Goal: Transaction & Acquisition: Purchase product/service

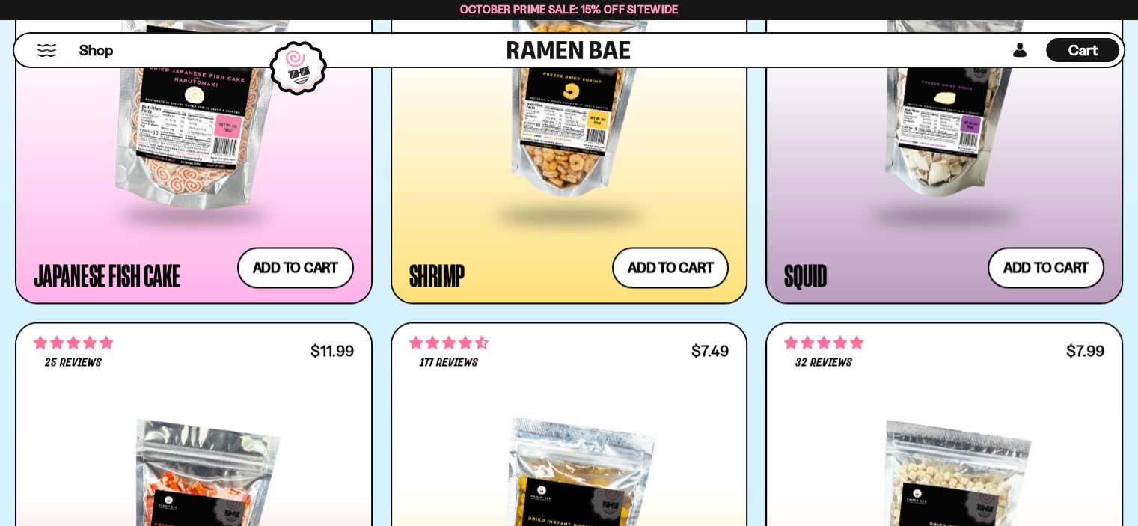
scroll to position [2405, 0]
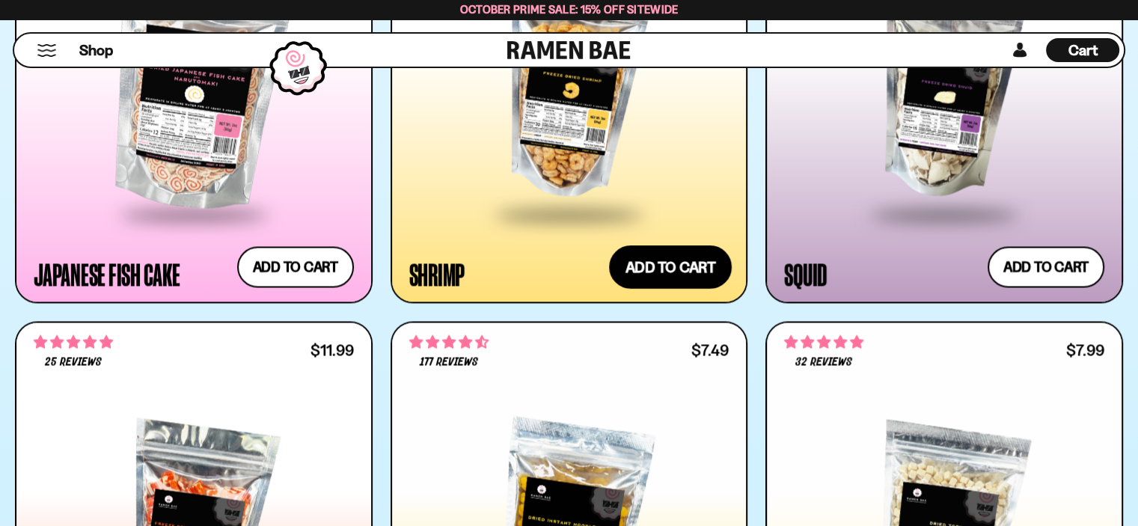
click at [673, 269] on button "Add to cart Add ― Regular price $13.99 Regular price Sale price $13.99 Unit pri…" at bounding box center [670, 266] width 123 height 43
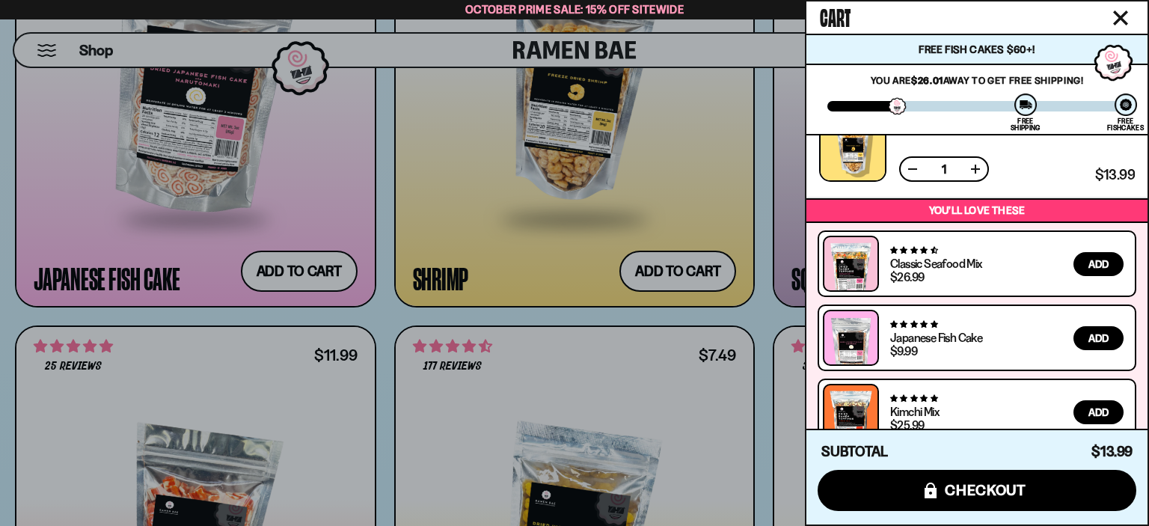
scroll to position [58, 0]
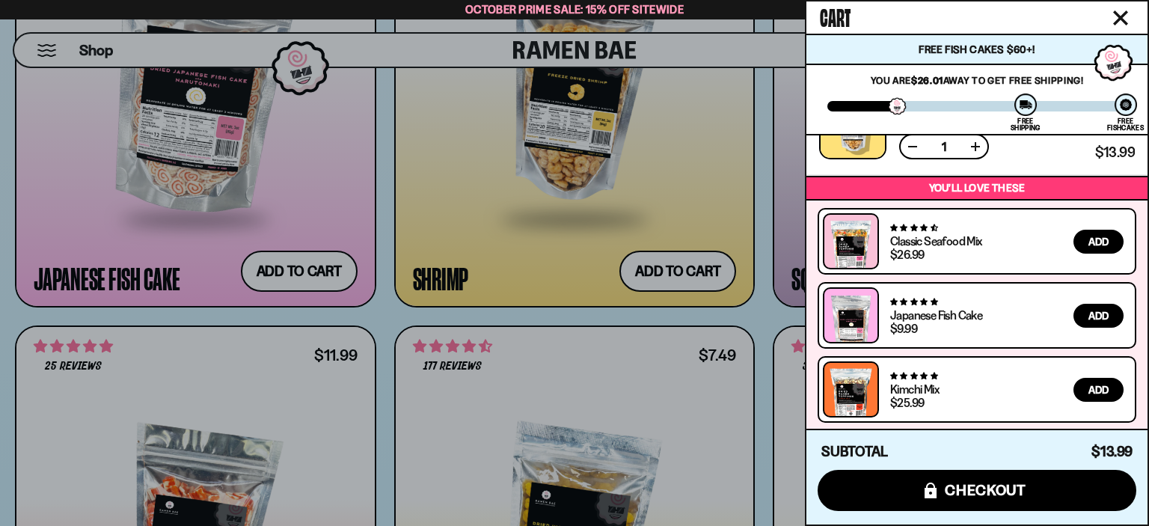
click at [1120, 11] on icon "Close cart" at bounding box center [1120, 17] width 15 height 15
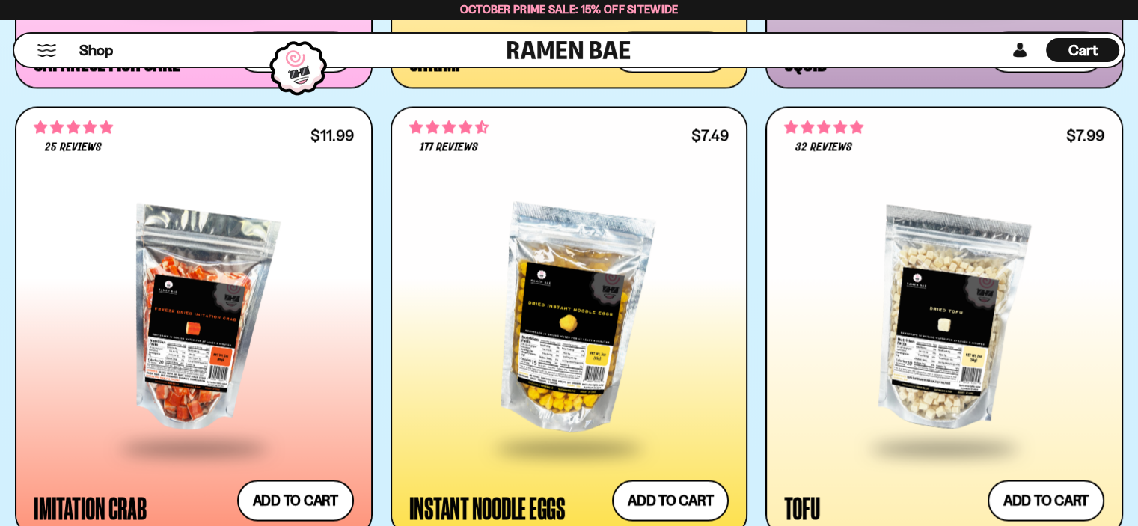
scroll to position [2705, 0]
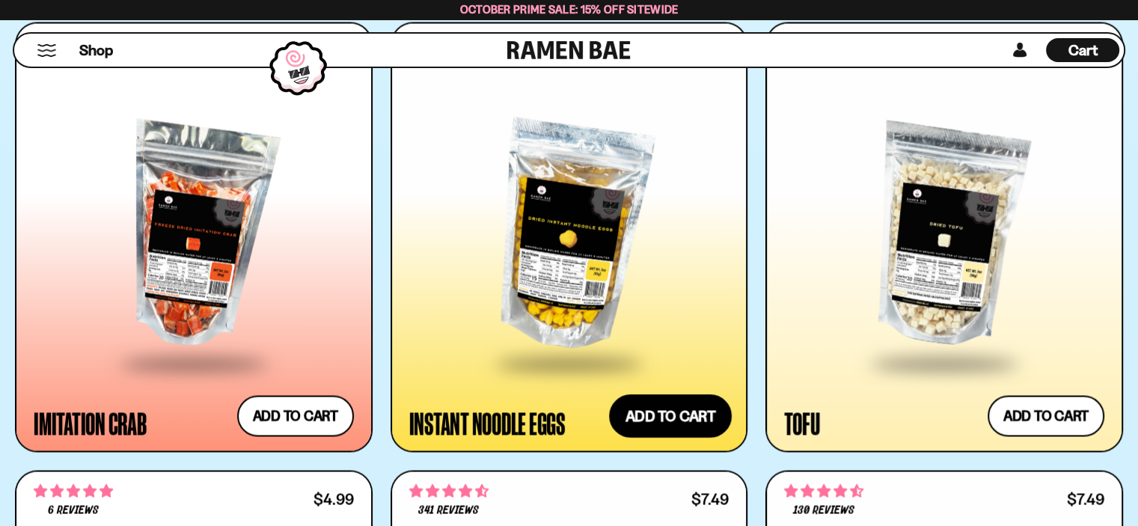
click at [670, 406] on button "Add to cart Add ― Regular price $7.49 Regular price Sale price $7.49 Unit price…" at bounding box center [670, 414] width 123 height 43
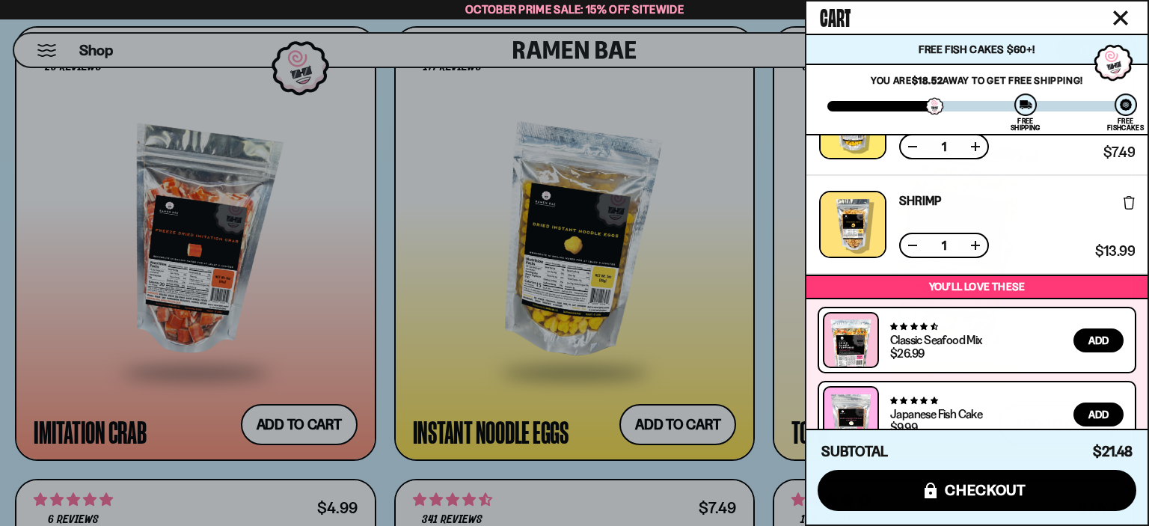
scroll to position [157, 0]
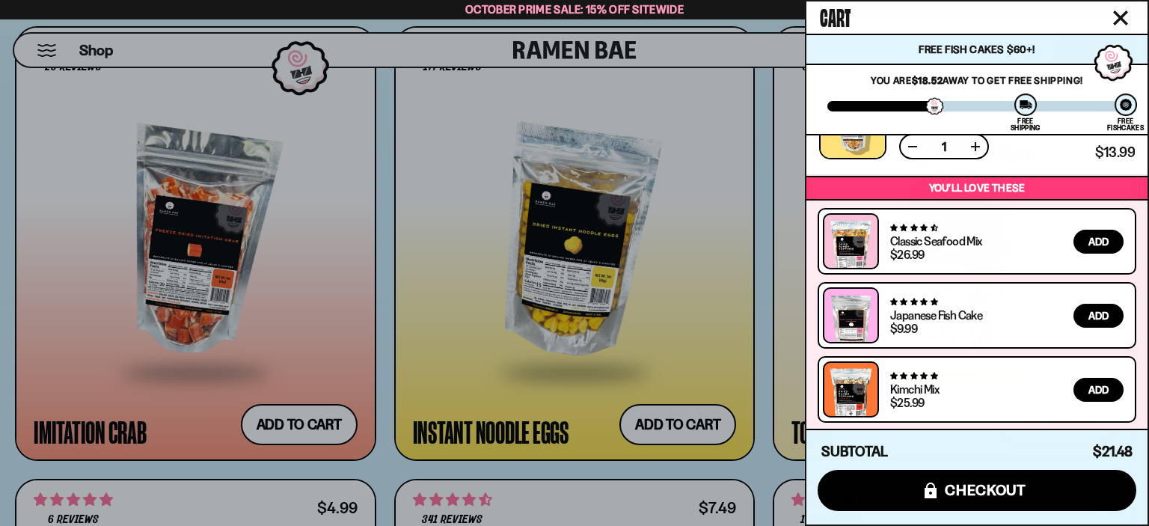
click at [1120, 11] on icon "Close cart" at bounding box center [1120, 17] width 15 height 15
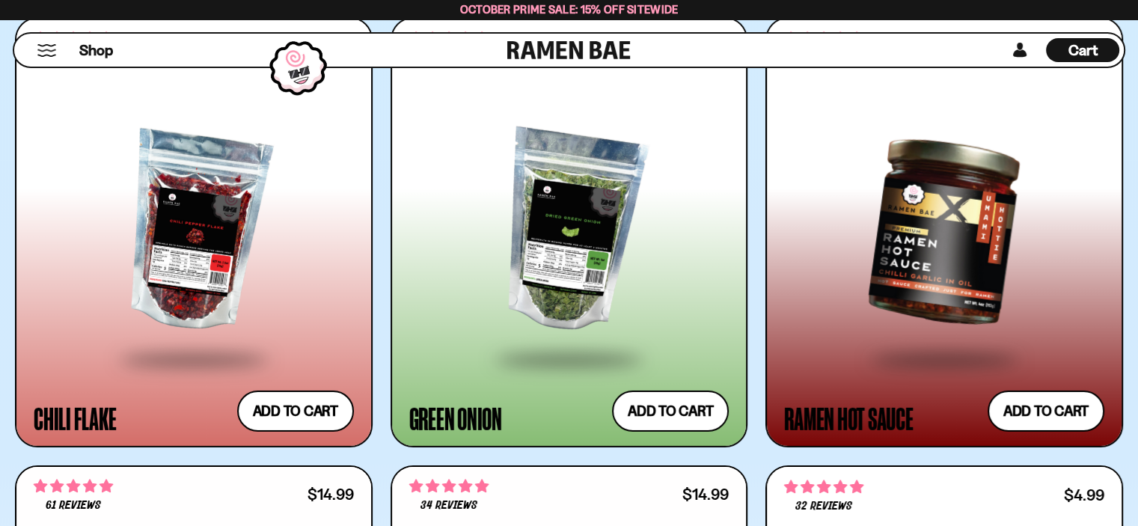
scroll to position [4874, 0]
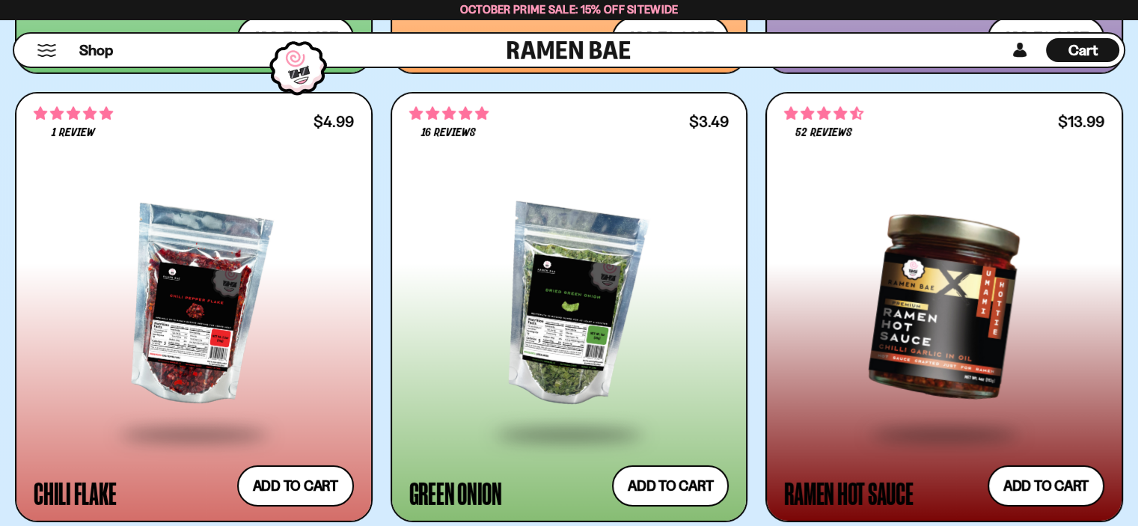
click at [931, 266] on div at bounding box center [944, 306] width 320 height 251
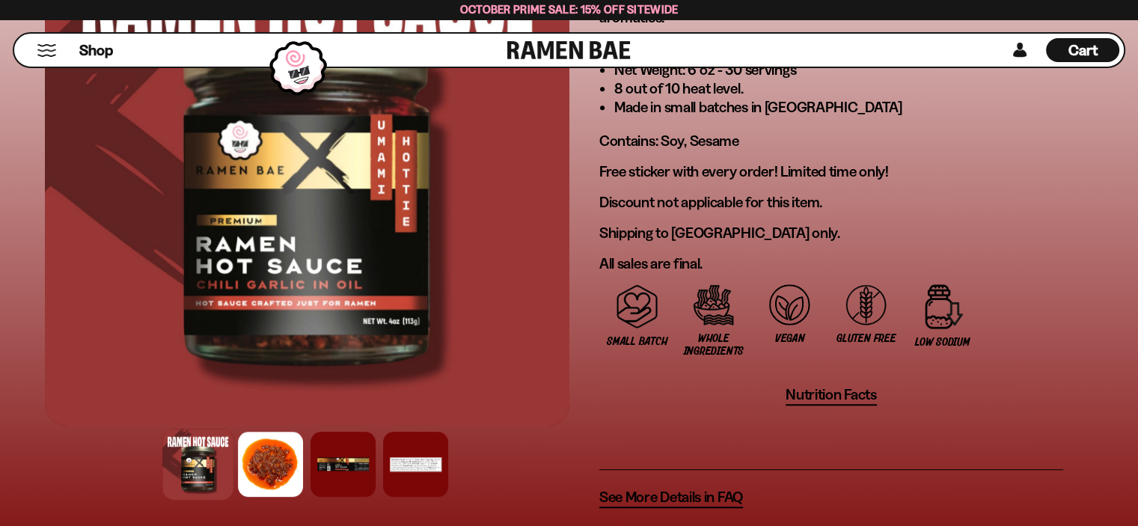
scroll to position [1122, 0]
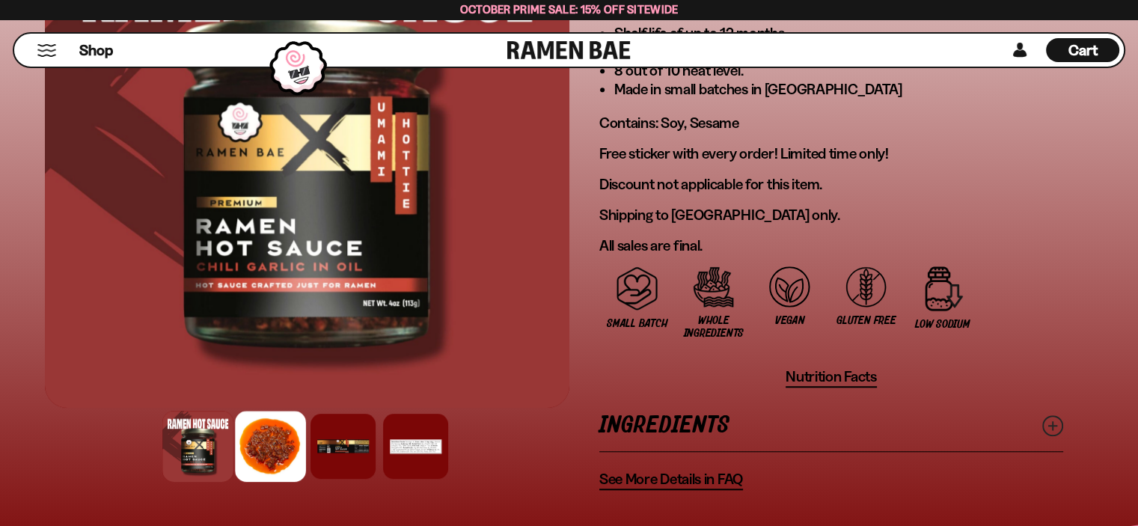
click at [273, 434] on div at bounding box center [270, 446] width 71 height 71
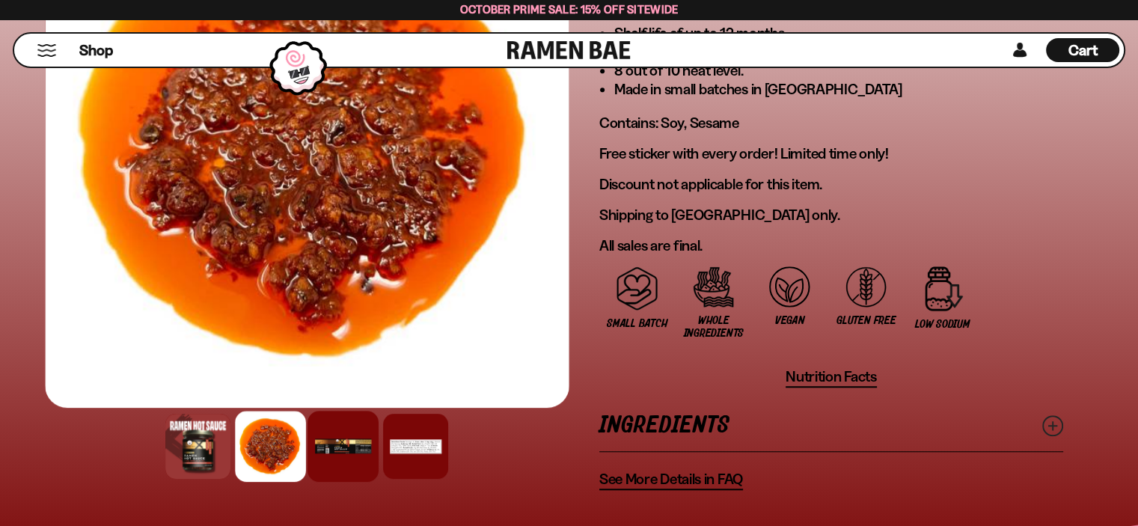
click at [340, 442] on div at bounding box center [342, 446] width 71 height 71
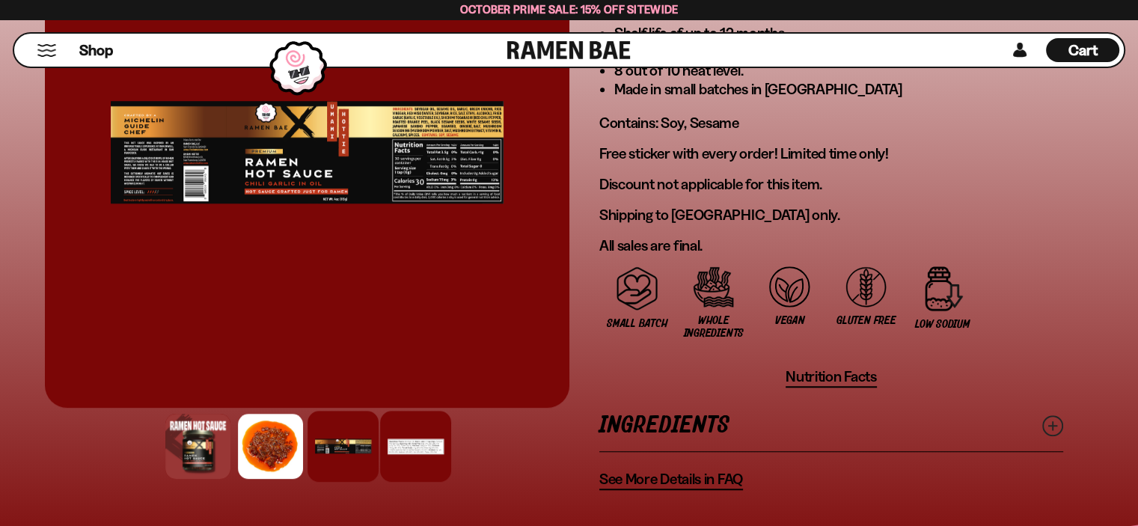
click at [411, 442] on div at bounding box center [415, 446] width 71 height 71
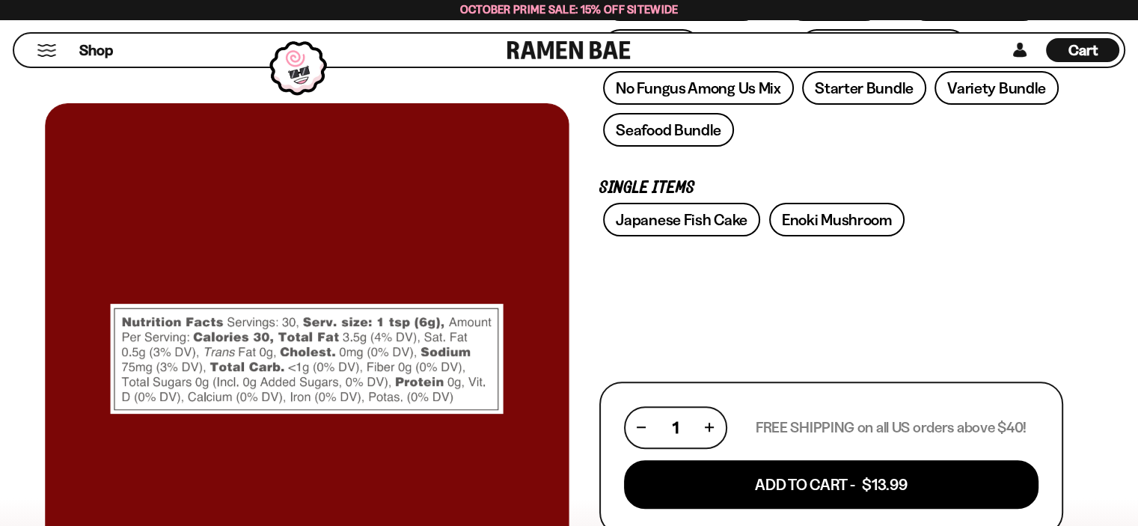
scroll to position [449, 0]
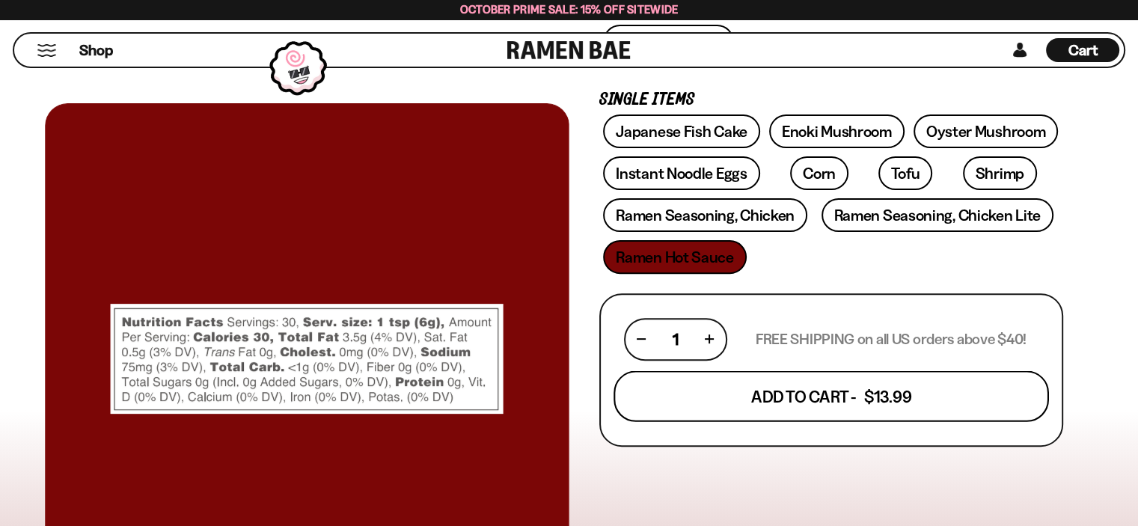
click at [840, 385] on button "Add To Cart - $13.99" at bounding box center [830, 395] width 435 height 51
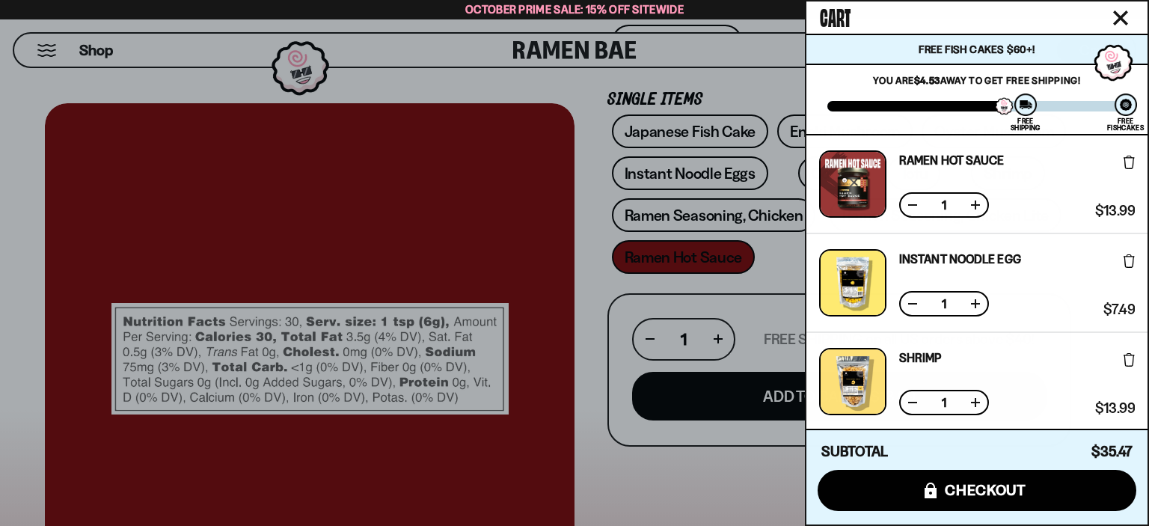
click at [1119, 19] on icon "Close cart" at bounding box center [1120, 17] width 13 height 13
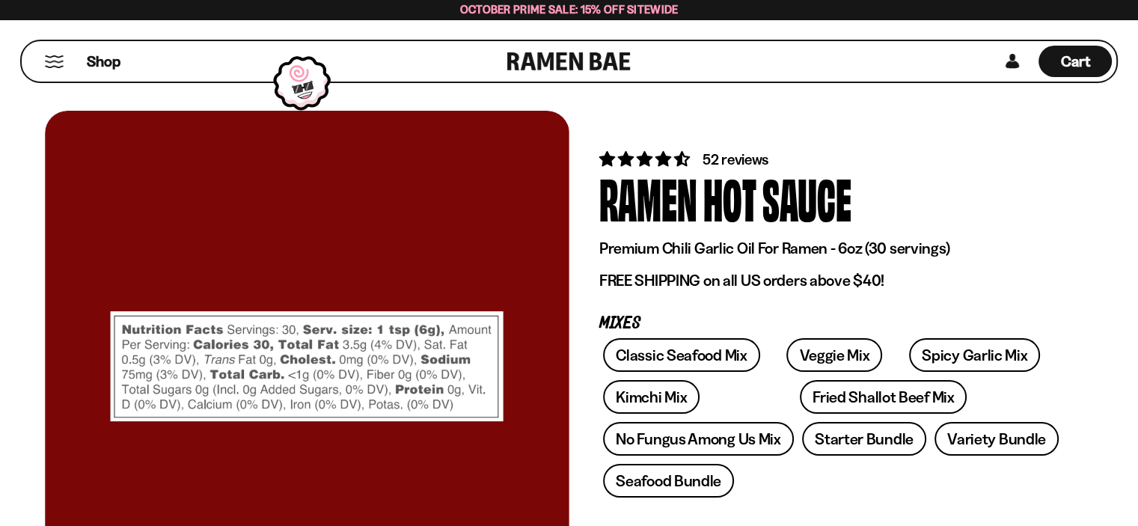
scroll to position [0, 0]
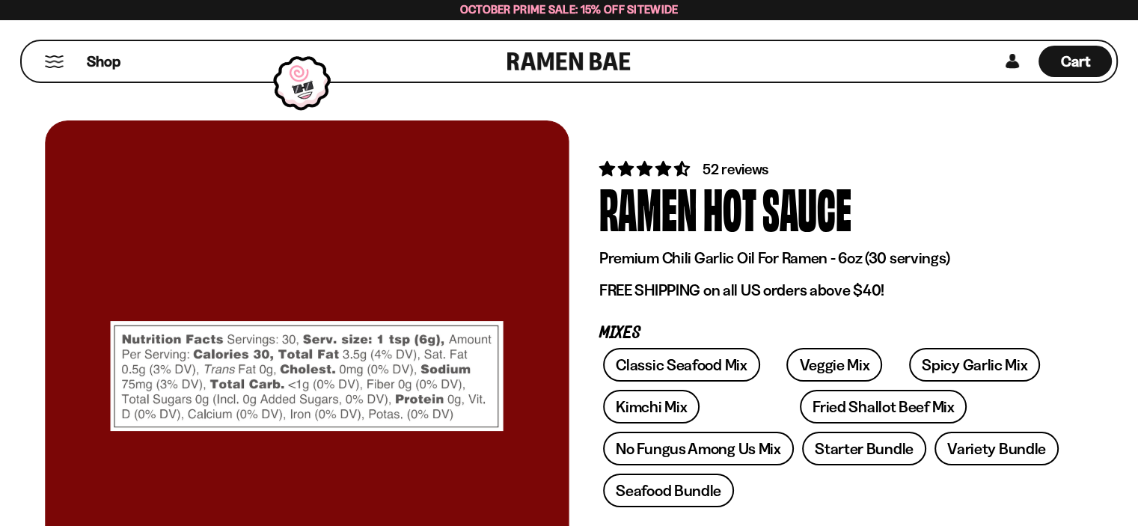
click at [536, 63] on link at bounding box center [568, 61] width 123 height 40
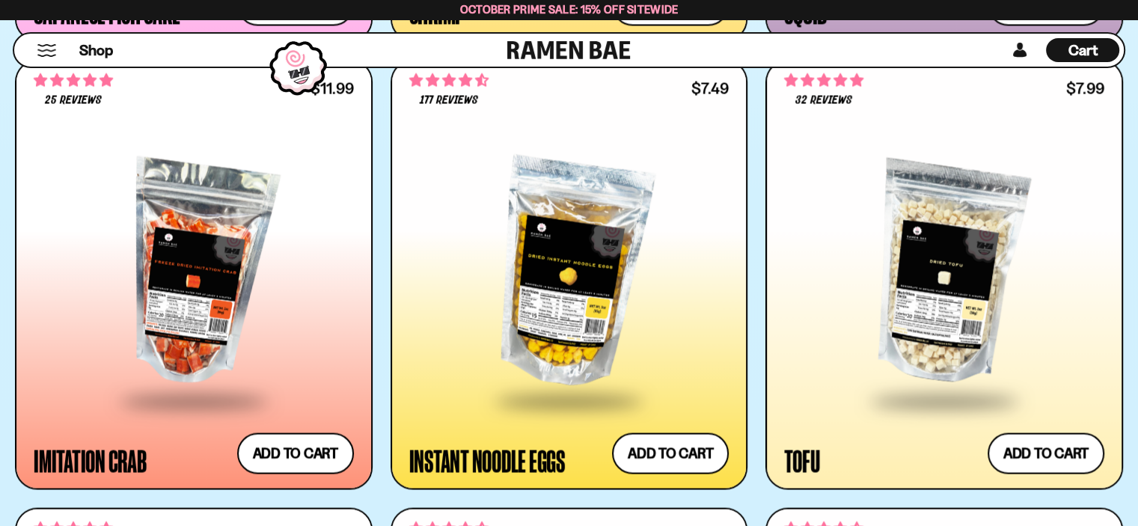
scroll to position [2693, 0]
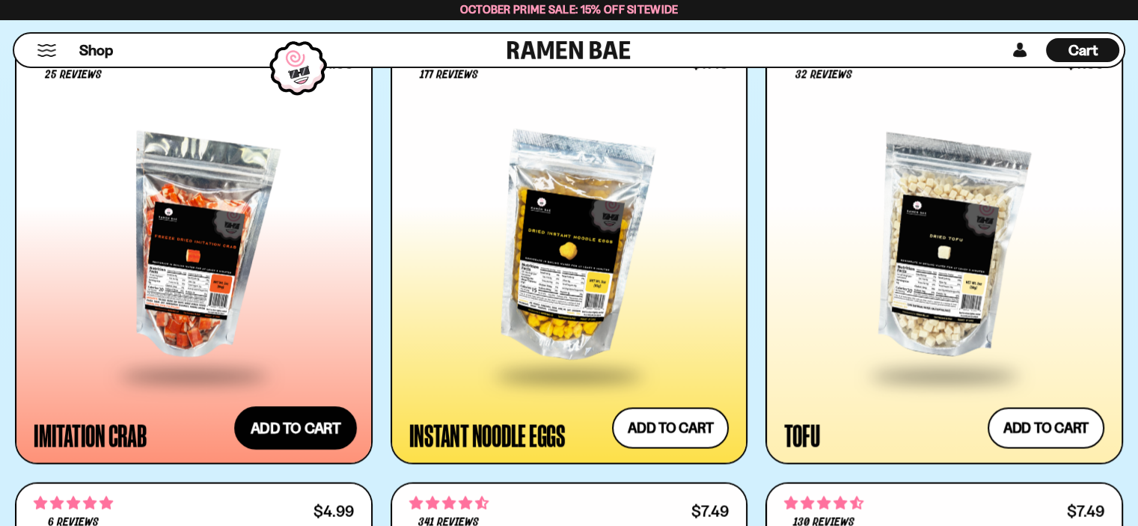
click at [283, 424] on button "Add to cart Add ― Regular price $11.99 Regular price Sale price $11.99 Unit pri…" at bounding box center [295, 426] width 123 height 43
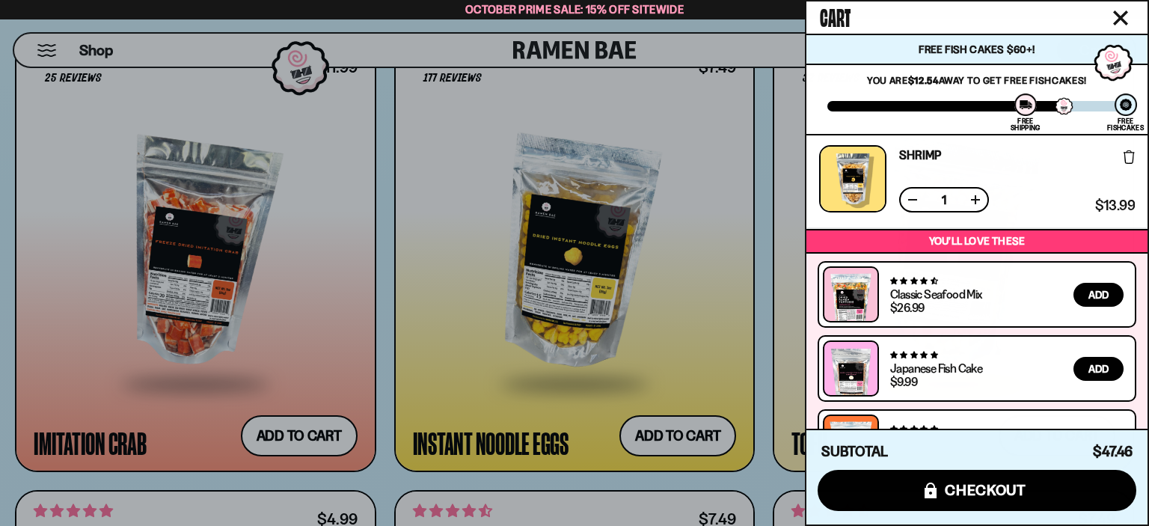
scroll to position [354, 0]
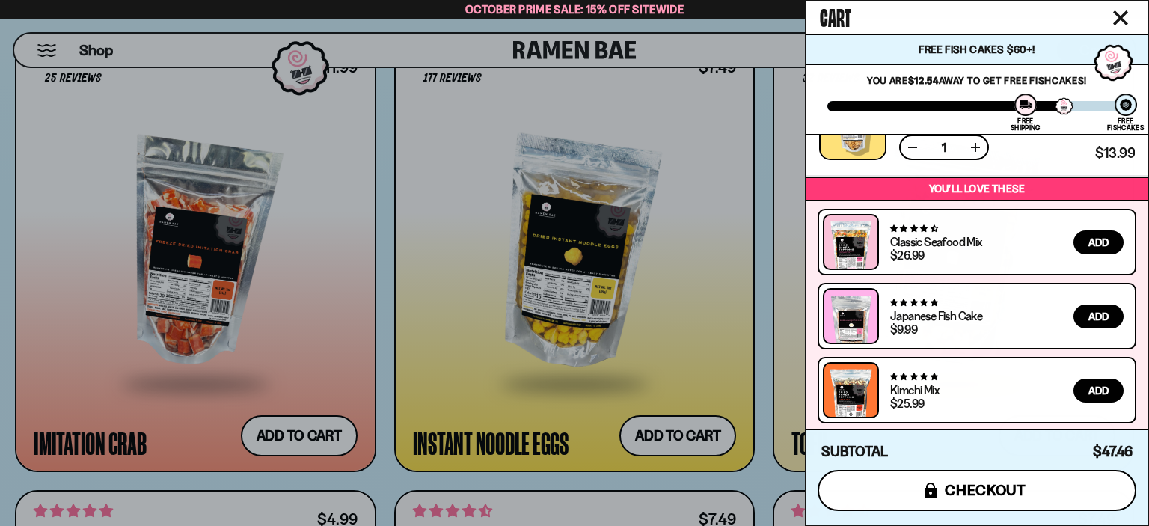
click at [981, 489] on span "checkout" at bounding box center [986, 490] width 82 height 16
